Goal: Task Accomplishment & Management: Manage account settings

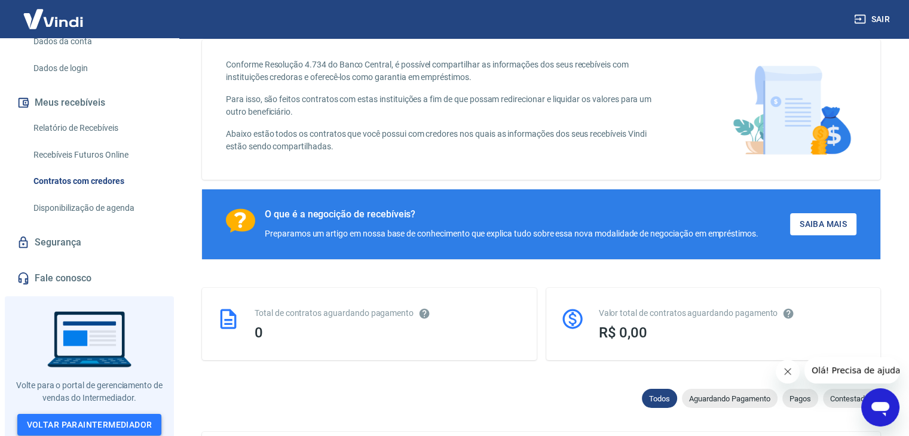
scroll to position [120, 0]
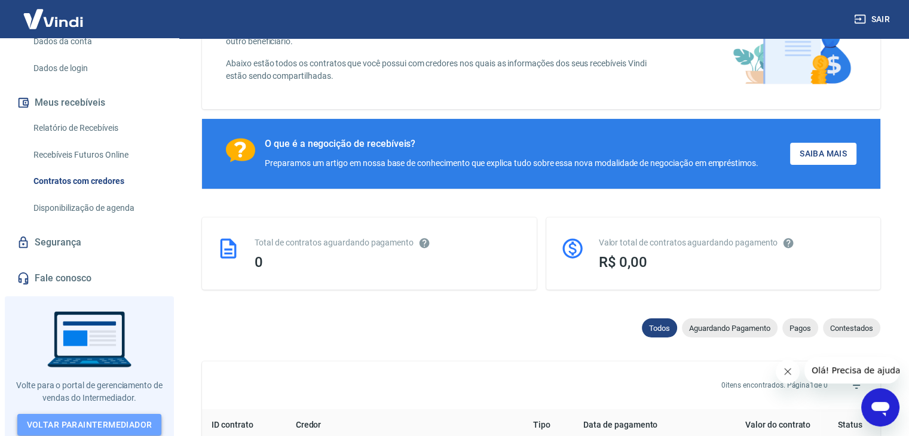
click at [108, 414] on link "Voltar para Intermediador" at bounding box center [89, 425] width 145 height 22
